Goal: Information Seeking & Learning: Learn about a topic

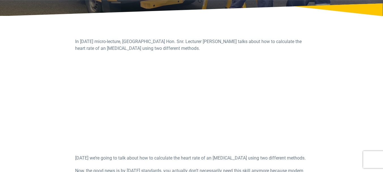
scroll to position [99, 0]
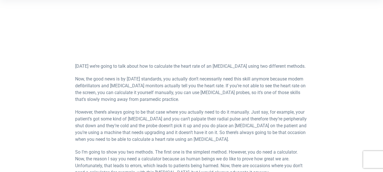
scroll to position [193, 0]
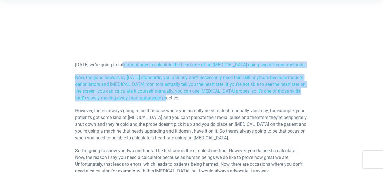
drag, startPoint x: 125, startPoint y: 63, endPoint x: 201, endPoint y: 96, distance: 83.4
click at [201, 96] on div "In today’s micro-lecture, Australian Paramedical College Hon. Snr. Lecturer Sam…" at bounding box center [191, 126] width 233 height 362
click at [201, 96] on p "Now, the good news is by [DATE] standards, you actually don’t necessarily need …" at bounding box center [191, 87] width 233 height 27
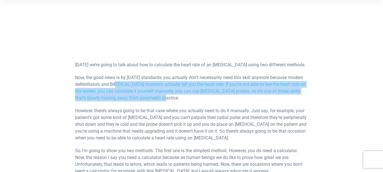
drag, startPoint x: 111, startPoint y: 82, endPoint x: 184, endPoint y: 96, distance: 73.9
click at [184, 96] on p "Now, the good news is by [DATE] standards, you actually don’t necessarily need …" at bounding box center [191, 87] width 233 height 27
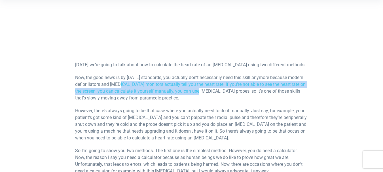
drag, startPoint x: 119, startPoint y: 81, endPoint x: 198, endPoint y: 92, distance: 80.1
click at [198, 92] on p "Now, the good news is by [DATE] standards, you actually don’t necessarily need …" at bounding box center [191, 87] width 233 height 27
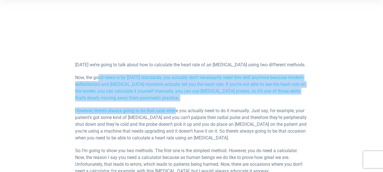
drag, startPoint x: 99, startPoint y: 72, endPoint x: 177, endPoint y: 105, distance: 84.8
click at [177, 105] on div "In today’s micro-lecture, Australian Paramedical College Hon. Snr. Lecturer Sam…" at bounding box center [191, 126] width 233 height 362
click at [176, 105] on div "In today’s micro-lecture, Australian Paramedical College Hon. Snr. Lecturer Sam…" at bounding box center [191, 126] width 233 height 362
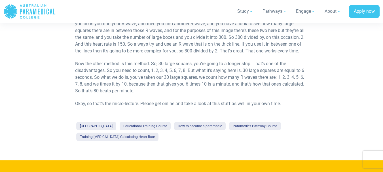
scroll to position [392, 0]
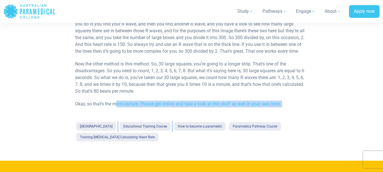
drag, startPoint x: 115, startPoint y: 107, endPoint x: 208, endPoint y: 109, distance: 93.0
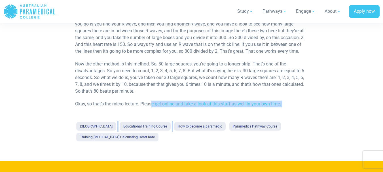
drag, startPoint x: 152, startPoint y: 107, endPoint x: 228, endPoint y: 114, distance: 76.1
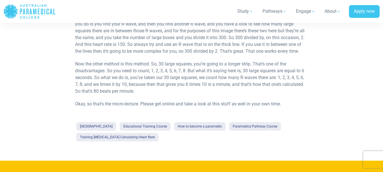
click at [201, 68] on p "Now the other method is this method. So, 30 large squares, you’re going to a lo…" at bounding box center [191, 78] width 233 height 34
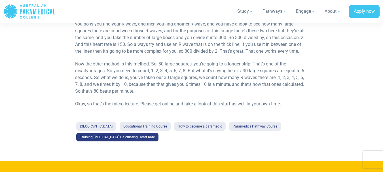
click at [124, 136] on link "Training [MEDICAL_DATA] Calculating Heart Rate" at bounding box center [117, 137] width 82 height 9
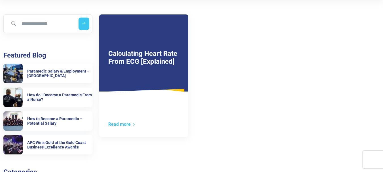
scroll to position [116, 0]
